Goal: Transaction & Acquisition: Download file/media

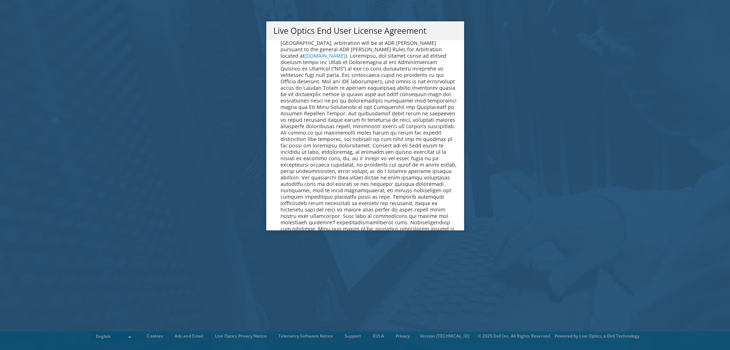
scroll to position [2694, 0]
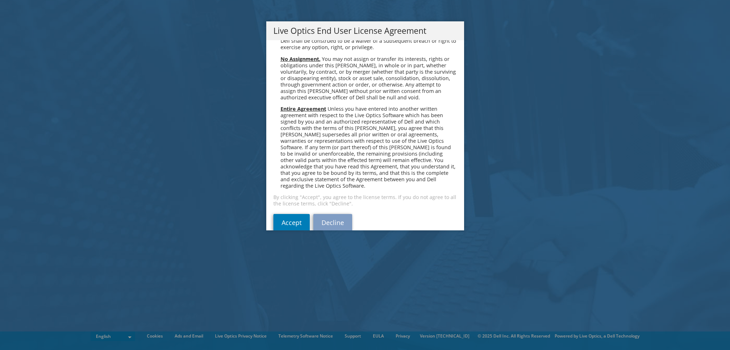
click at [307, 214] on div "Accept Decline" at bounding box center [364, 222] width 183 height 17
click at [295, 214] on link "Accept" at bounding box center [291, 222] width 36 height 17
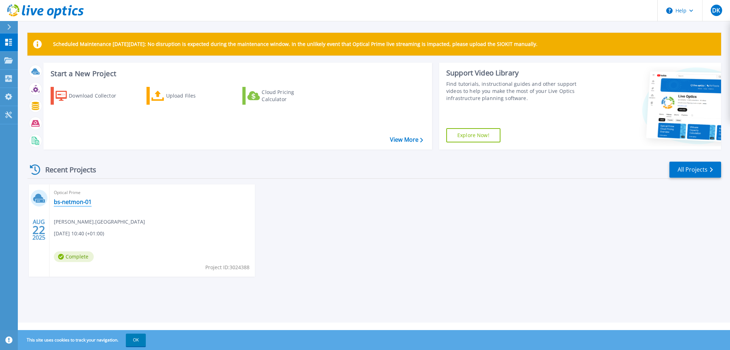
click at [74, 201] on link "bs-netmon-01" at bounding box center [73, 201] width 38 height 7
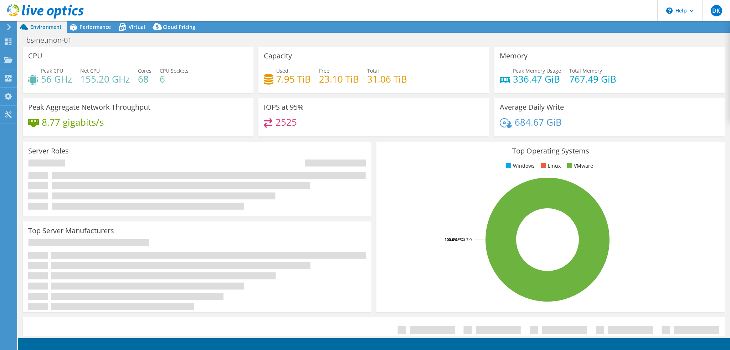
select select "EULondon"
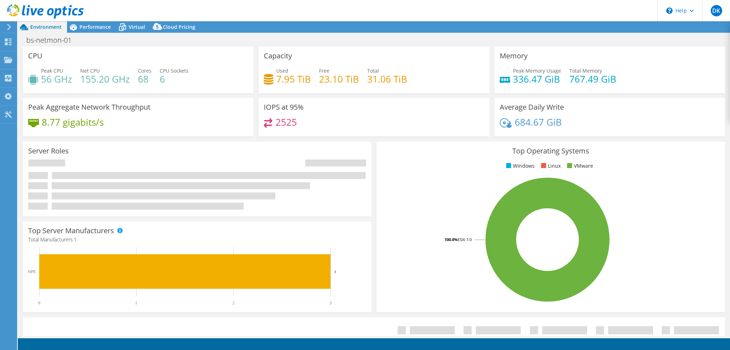
select select "GBP"
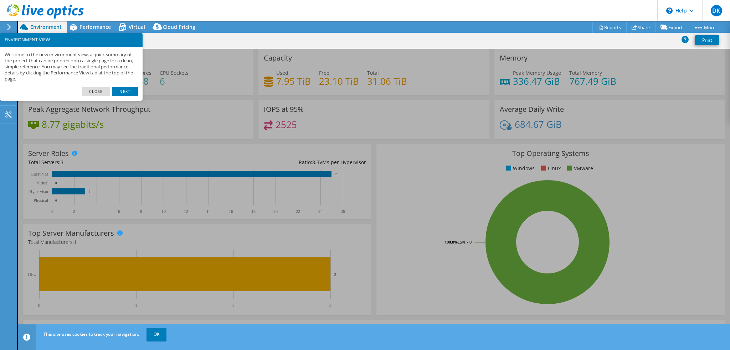
click at [93, 90] on link "Close" at bounding box center [96, 91] width 29 height 9
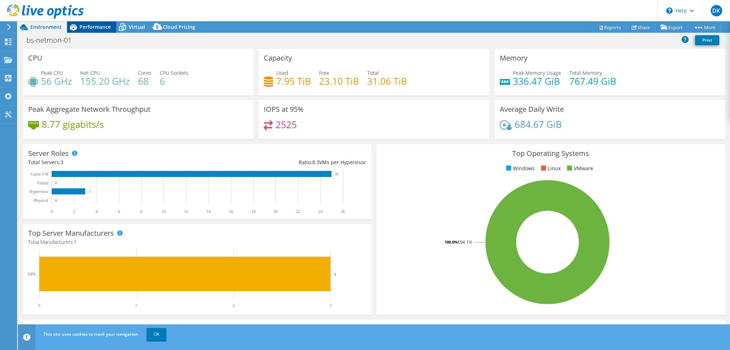
click at [99, 28] on span "Performance" at bounding box center [94, 27] width 31 height 7
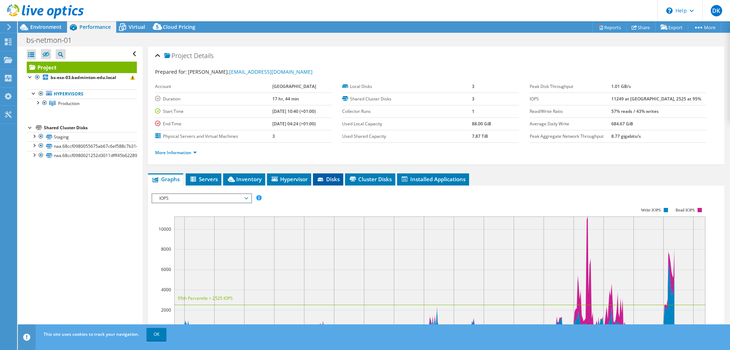
click at [335, 178] on span "Disks" at bounding box center [327, 179] width 23 height 7
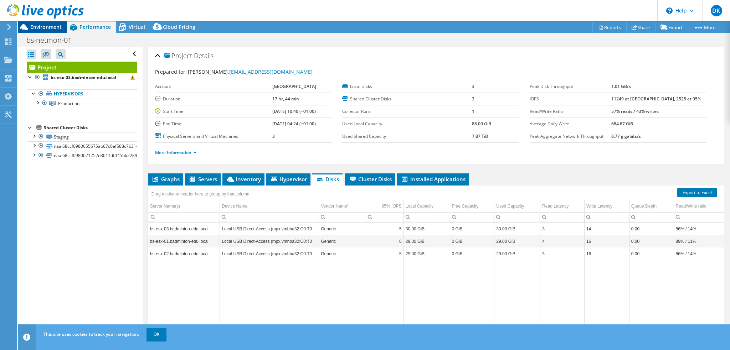
click at [42, 25] on span "Environment" at bounding box center [45, 27] width 31 height 7
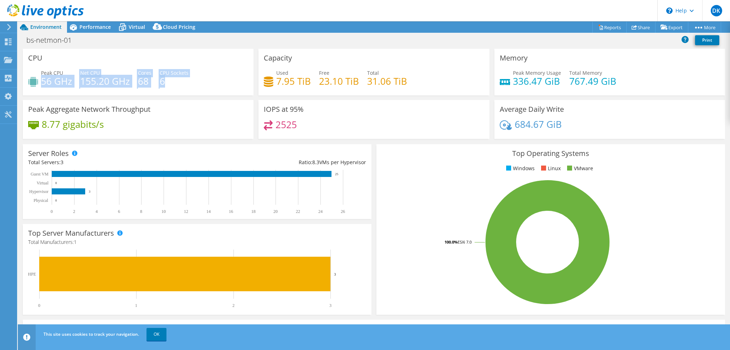
drag, startPoint x: 41, startPoint y: 82, endPoint x: 200, endPoint y: 82, distance: 158.9
click at [200, 82] on div "Peak CPU 56 GHz Net CPU 155.20 GHz Cores 68 CPU Sockets 6" at bounding box center [138, 80] width 220 height 23
click at [209, 80] on div "Peak CPU 56 GHz Net CPU 155.20 GHz Cores 68 CPU Sockets 6" at bounding box center [138, 80] width 220 height 23
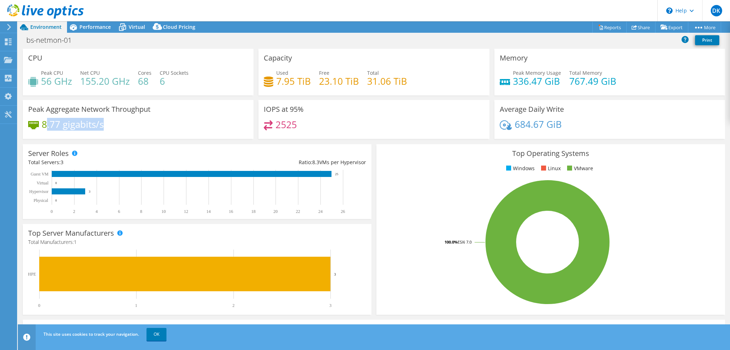
drag, startPoint x: 114, startPoint y: 127, endPoint x: 44, endPoint y: 127, distance: 70.2
click at [44, 127] on div "8.77 gigabits/s" at bounding box center [138, 127] width 220 height 15
click at [156, 123] on div "8.77 gigabits/s" at bounding box center [138, 127] width 220 height 15
drag, startPoint x: 307, startPoint y: 125, endPoint x: 271, endPoint y: 126, distance: 36.0
click at [271, 126] on div "2525" at bounding box center [374, 127] width 220 height 15
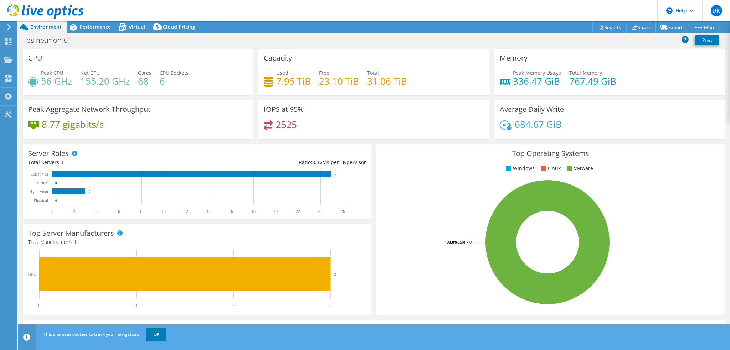
click at [341, 123] on div "2525" at bounding box center [374, 127] width 220 height 15
click at [159, 335] on link "OK" at bounding box center [156, 334] width 20 height 13
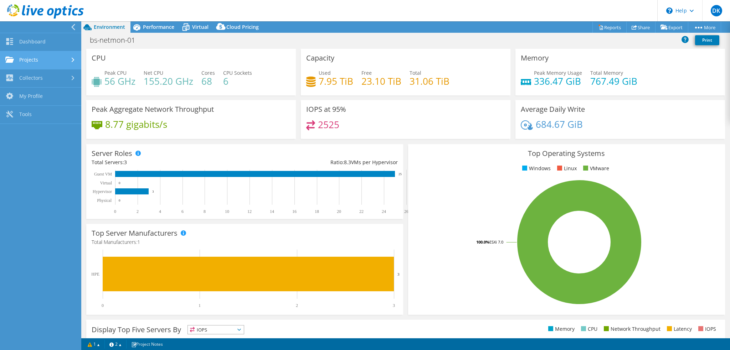
click at [67, 61] on link "Projects" at bounding box center [40, 60] width 81 height 18
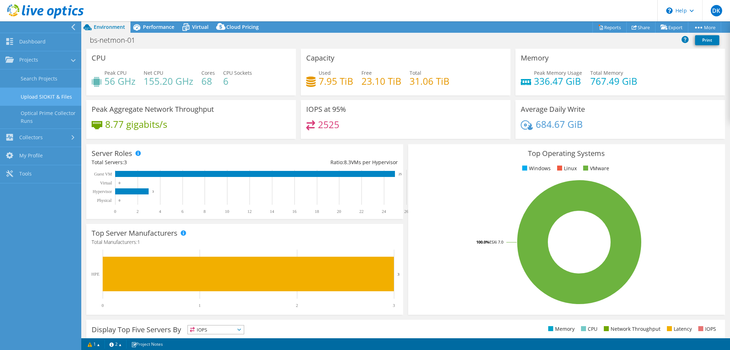
click at [60, 99] on link "Upload SIOKIT & Files" at bounding box center [40, 97] width 81 height 18
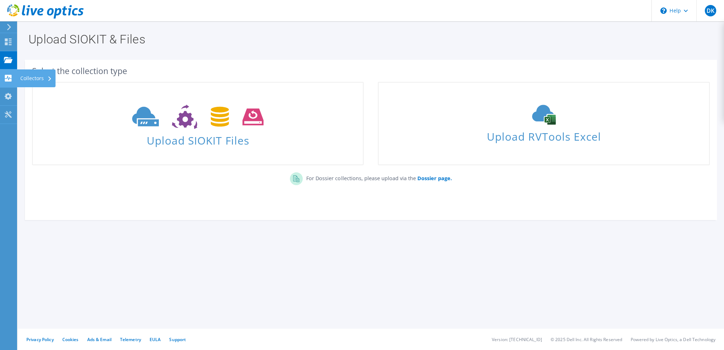
click at [28, 78] on div "Collectors" at bounding box center [36, 78] width 39 height 18
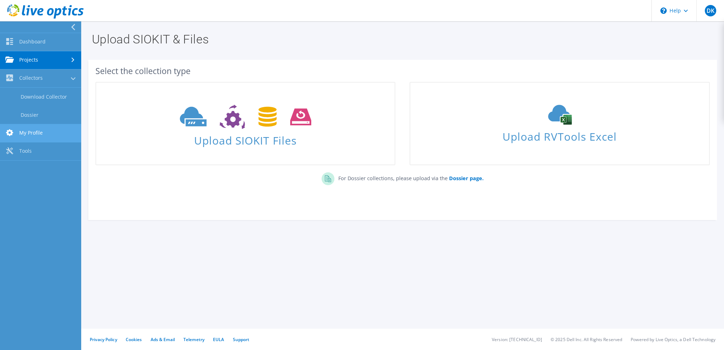
click at [42, 134] on link "My Profile" at bounding box center [40, 133] width 81 height 18
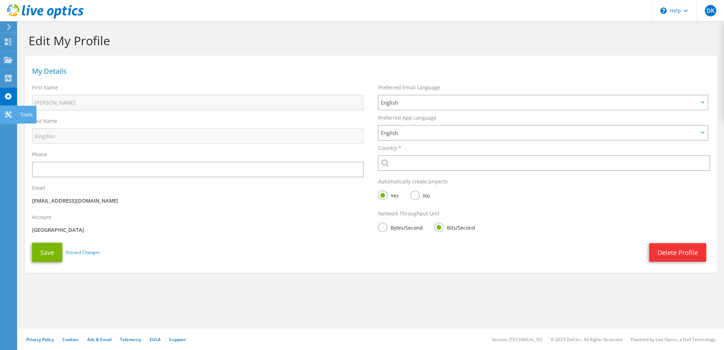
click at [10, 112] on icon at bounding box center [8, 114] width 9 height 7
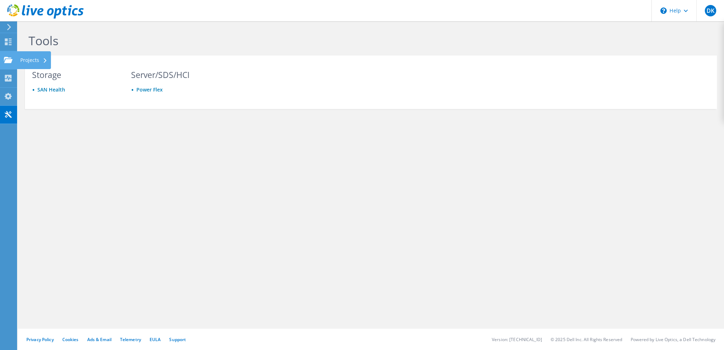
click at [6, 63] on div at bounding box center [8, 61] width 9 height 8
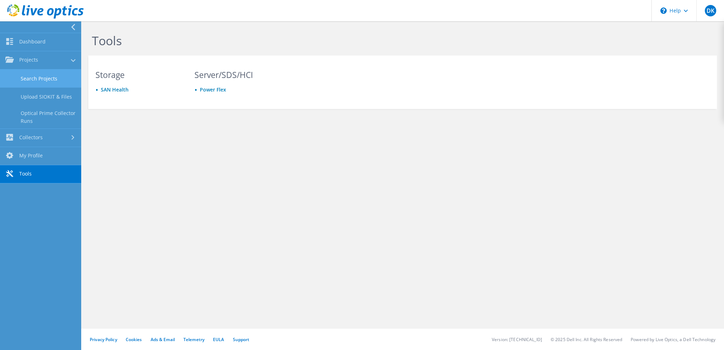
click at [41, 75] on link "Search Projects" at bounding box center [40, 78] width 81 height 18
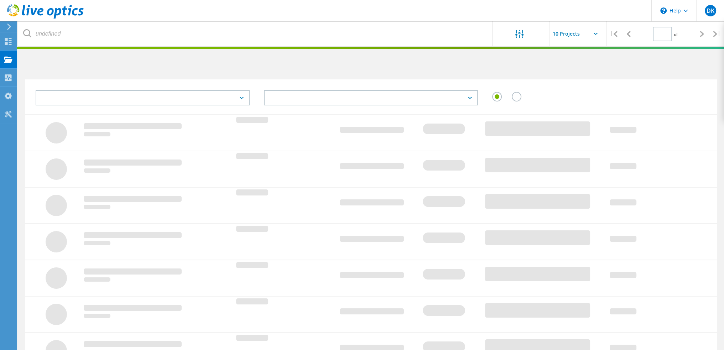
type input "1"
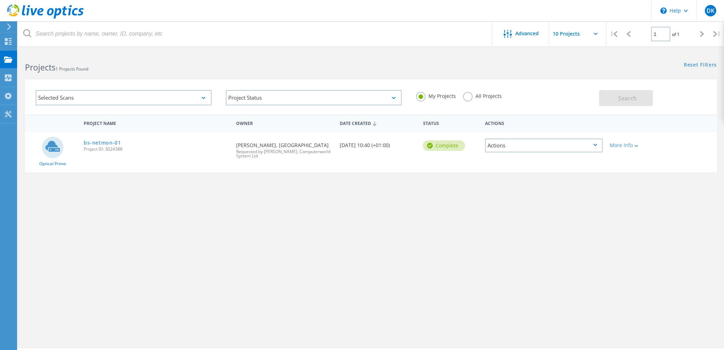
click at [563, 144] on div "Actions" at bounding box center [544, 146] width 118 height 14
drag, startPoint x: 651, startPoint y: 166, endPoint x: 633, endPoint y: 147, distance: 26.7
click at [651, 166] on div "Optical Prime bs-netmon-01 Project ID: 3024388 Requested By Daniel Kingdon, Bad…" at bounding box center [371, 151] width 692 height 41
click at [631, 143] on div "More Info" at bounding box center [634, 145] width 48 height 5
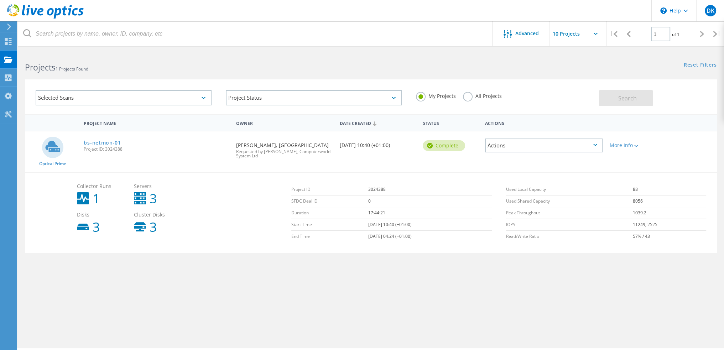
click at [577, 144] on div "Actions" at bounding box center [544, 146] width 118 height 14
click at [517, 151] on div "Share" at bounding box center [544, 151] width 116 height 11
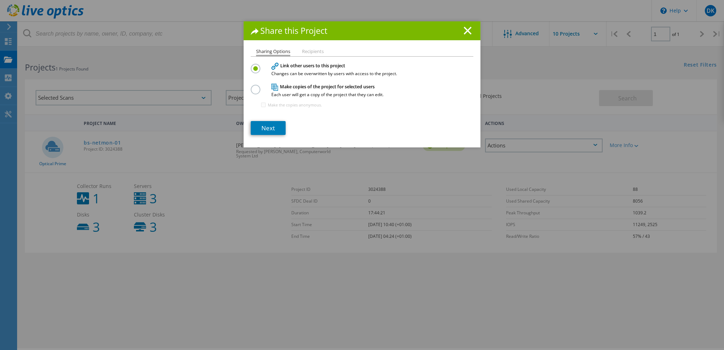
click at [309, 87] on h4 "Make copies of the project for selected users Each user will get a copy of the …" at bounding box center [360, 90] width 178 height 13
click at [255, 87] on label at bounding box center [257, 86] width 12 height 2
click at [0, 0] on input "radio" at bounding box center [0, 0] width 0 height 0
click at [284, 105] on label "Make the copies anonymous." at bounding box center [295, 105] width 54 height 4
click at [266, 105] on input "Make the copies anonymous." at bounding box center [263, 105] width 5 height 5
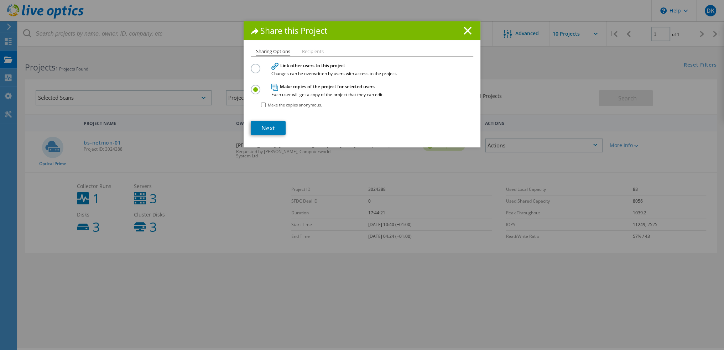
checkbox input "true"
click at [309, 51] on li "Recipients" at bounding box center [313, 52] width 22 height 6
click at [466, 27] on icon at bounding box center [468, 31] width 8 height 8
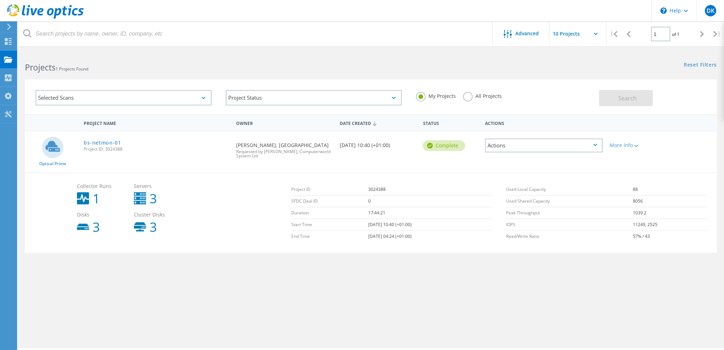
click at [406, 58] on div "Reset Filters Show Filters" at bounding box center [547, 58] width 353 height 13
click at [109, 142] on link "bs-netmon-01" at bounding box center [102, 142] width 37 height 5
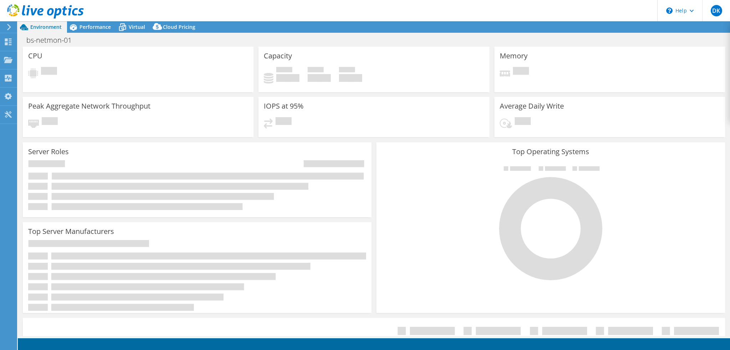
select select "EULondon"
select select "GBP"
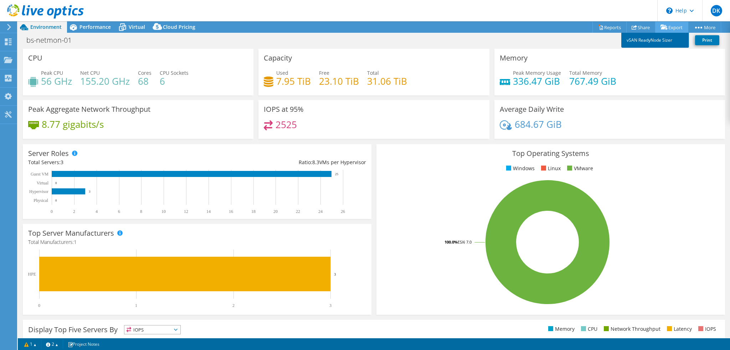
click at [643, 41] on link "vSAN ReadyNode Sizer" at bounding box center [655, 40] width 68 height 15
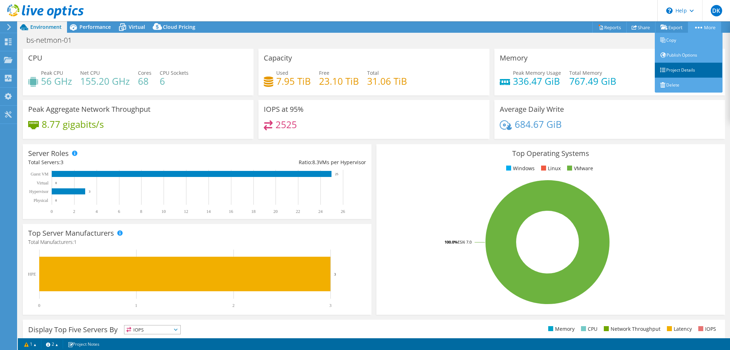
click at [678, 69] on link "Project Details" at bounding box center [689, 70] width 68 height 15
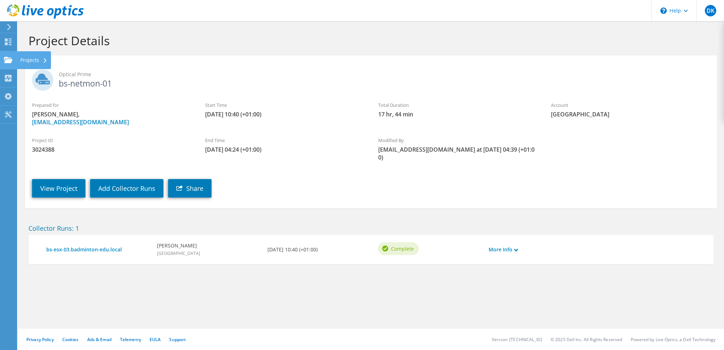
drag, startPoint x: 16, startPoint y: 62, endPoint x: 21, endPoint y: 60, distance: 6.1
click at [21, 60] on div "Projects" at bounding box center [34, 60] width 34 height 18
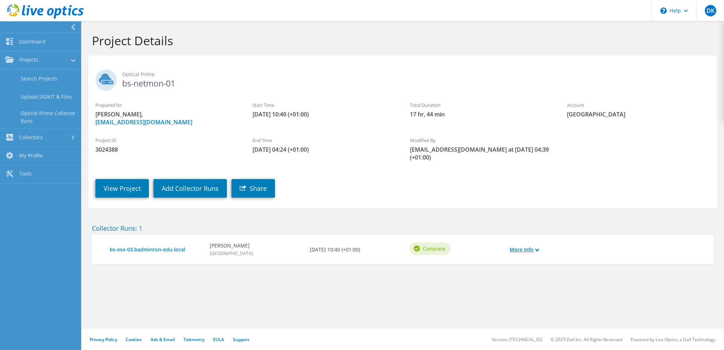
click at [533, 248] on link "More Info" at bounding box center [524, 250] width 29 height 8
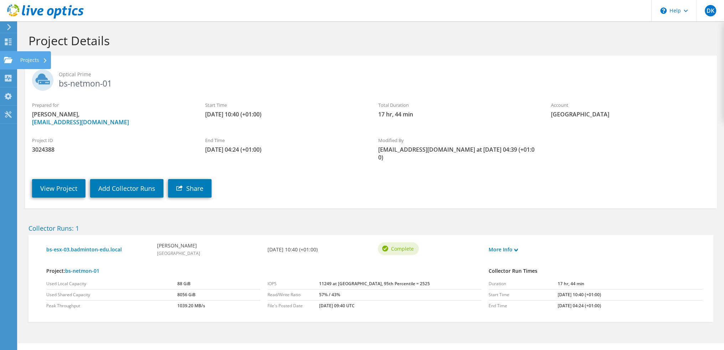
click at [10, 60] on use at bounding box center [8, 60] width 9 height 6
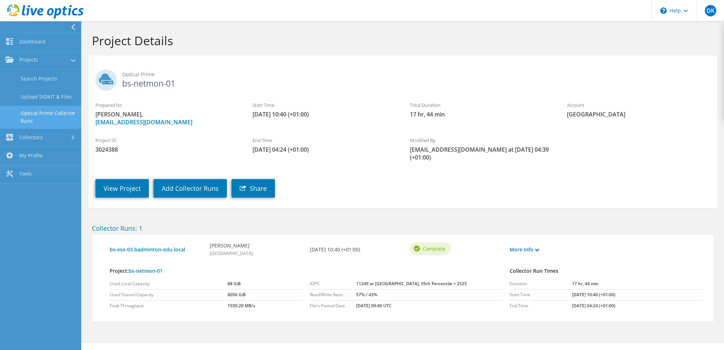
click at [51, 113] on link "Optical Prime Collector Runs" at bounding box center [40, 117] width 81 height 23
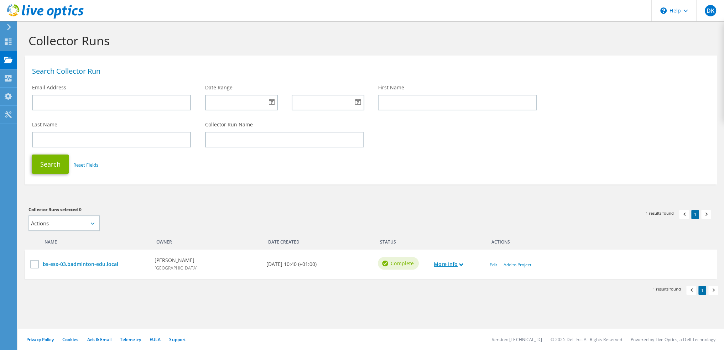
click at [461, 264] on use at bounding box center [462, 264] width 4 height 3
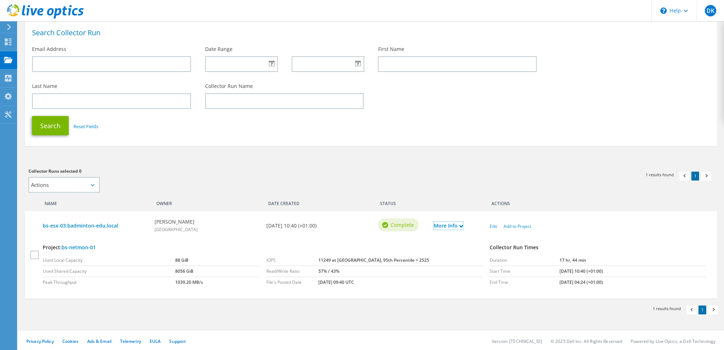
scroll to position [40, 0]
click at [493, 226] on link "Edit" at bounding box center [493, 225] width 7 height 6
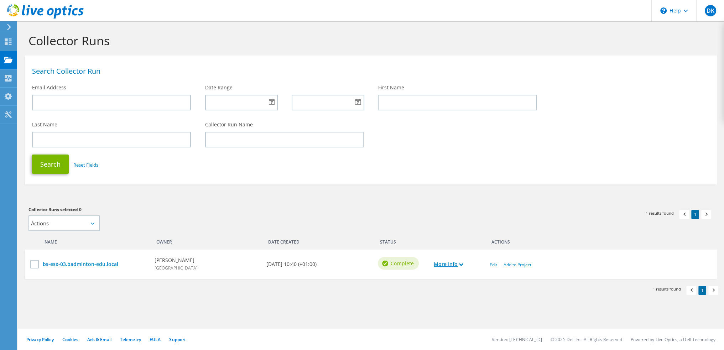
click at [462, 263] on icon at bounding box center [462, 265] width 4 height 4
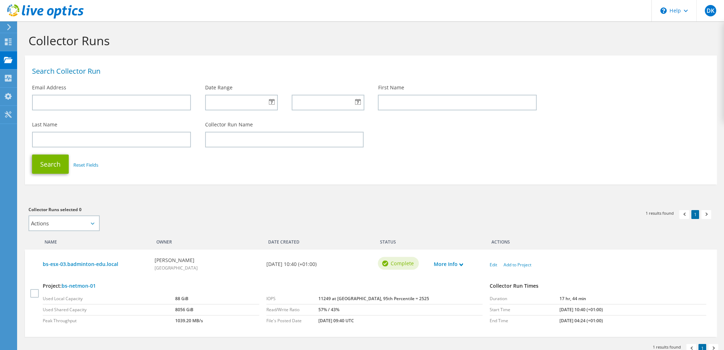
click at [361, 213] on h3 "Collector Runs selected 0" at bounding box center [196, 210] width 335 height 8
click at [82, 283] on link "bs-netmon-01" at bounding box center [79, 286] width 34 height 7
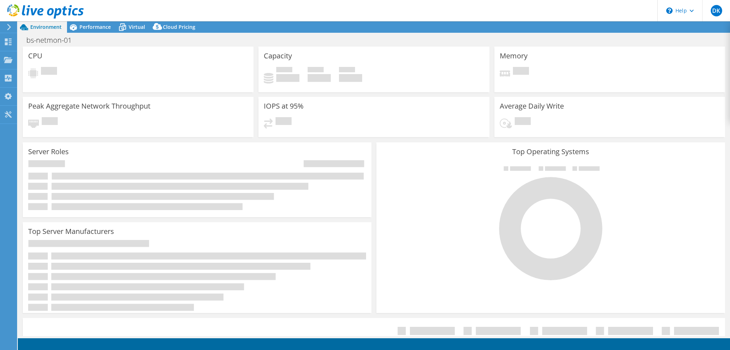
select select "EULondon"
select select "GBP"
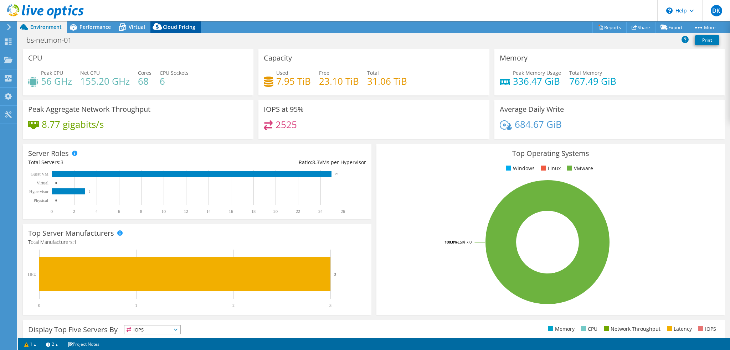
click at [170, 28] on span "Cloud Pricing" at bounding box center [179, 27] width 32 height 7
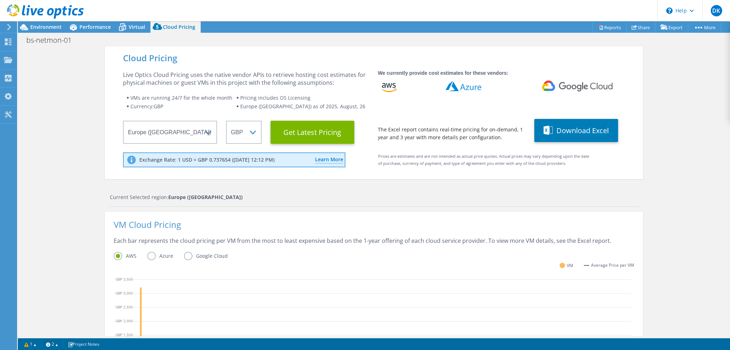
scroll to position [148, 0]
click at [687, 224] on div "Cloud Pricing Live Optics Cloud Pricing uses the native vendor APIs to retrieve…" at bounding box center [374, 289] width 712 height 485
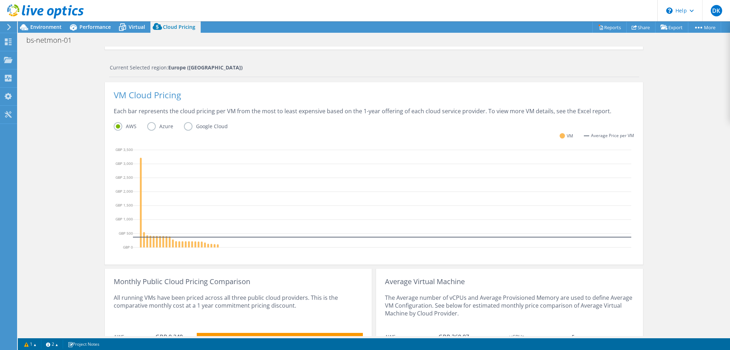
scroll to position [124, 0]
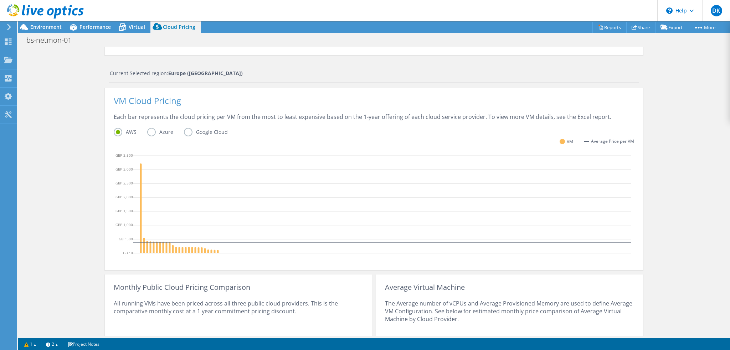
click at [147, 131] on label "Azure" at bounding box center [165, 132] width 37 height 9
click at [0, 0] on input "Azure" at bounding box center [0, 0] width 0 height 0
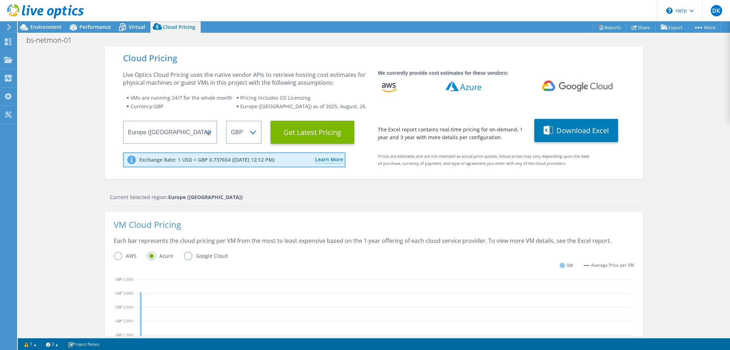
click at [660, 215] on div "Cloud Pricing Live Optics Cloud Pricing uses the native vendor APIs to retrieve…" at bounding box center [374, 289] width 712 height 485
click at [41, 26] on span "Environment" at bounding box center [45, 27] width 31 height 7
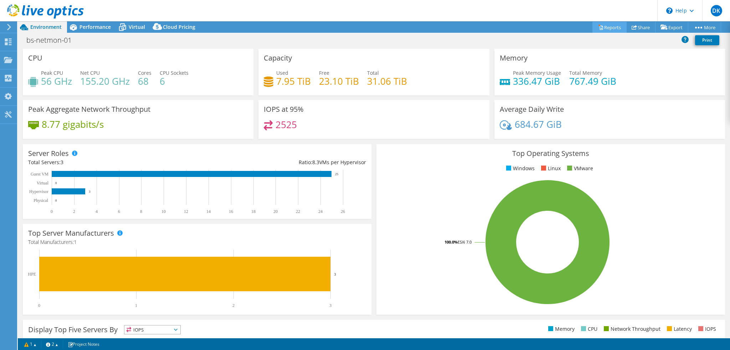
click at [602, 28] on link "Reports" at bounding box center [609, 27] width 34 height 11
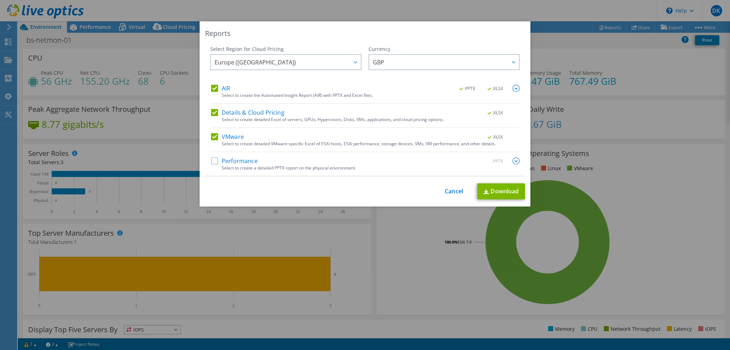
click at [237, 161] on label "Performance" at bounding box center [234, 160] width 47 height 7
click at [0, 0] on input "Performance" at bounding box center [0, 0] width 0 height 0
click at [449, 192] on link "Cancel" at bounding box center [454, 191] width 18 height 7
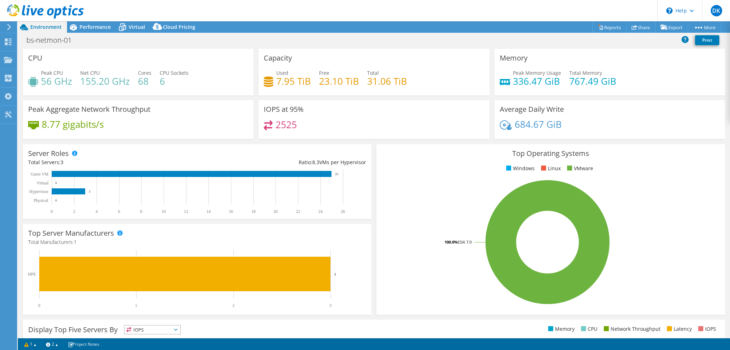
click at [42, 26] on span "Environment" at bounding box center [45, 27] width 31 height 7
click at [609, 27] on link "Reports" at bounding box center [609, 27] width 34 height 11
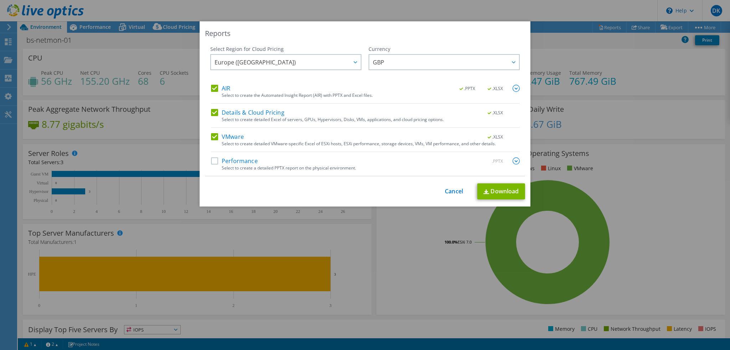
click at [236, 161] on label "Performance" at bounding box center [234, 160] width 47 height 7
click at [0, 0] on input "Performance" at bounding box center [0, 0] width 0 height 0
click at [493, 191] on link "Download" at bounding box center [501, 191] width 48 height 16
click at [452, 194] on link "Cancel" at bounding box center [454, 191] width 18 height 7
